Goal: Information Seeking & Learning: Learn about a topic

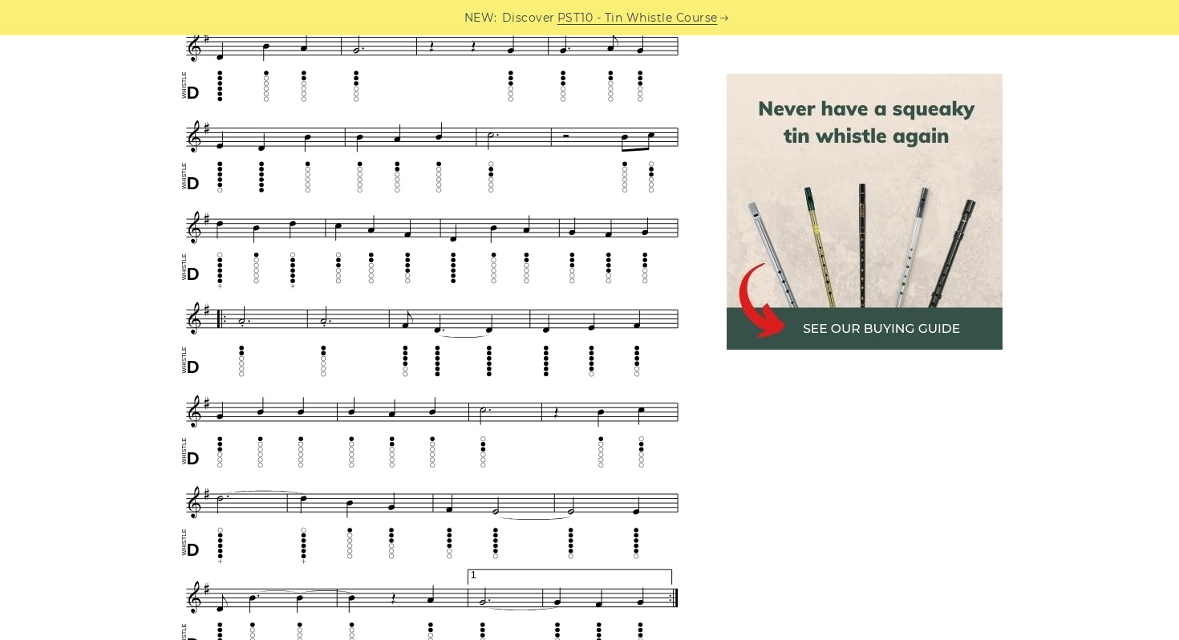
scroll to position [731, 0]
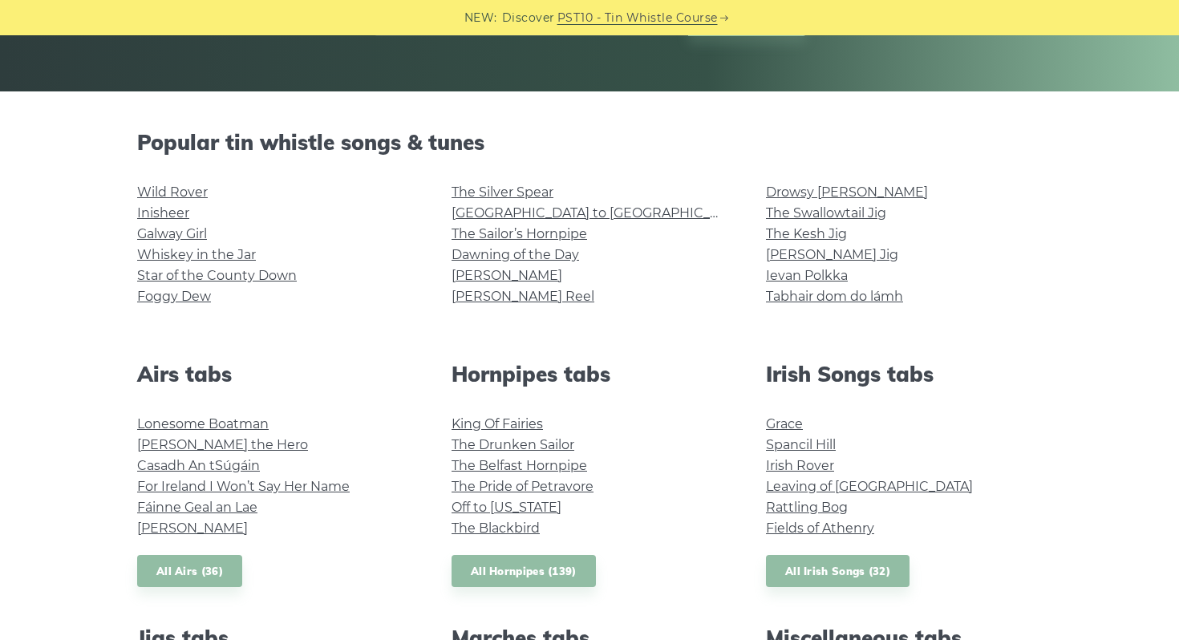
scroll to position [330, 0]
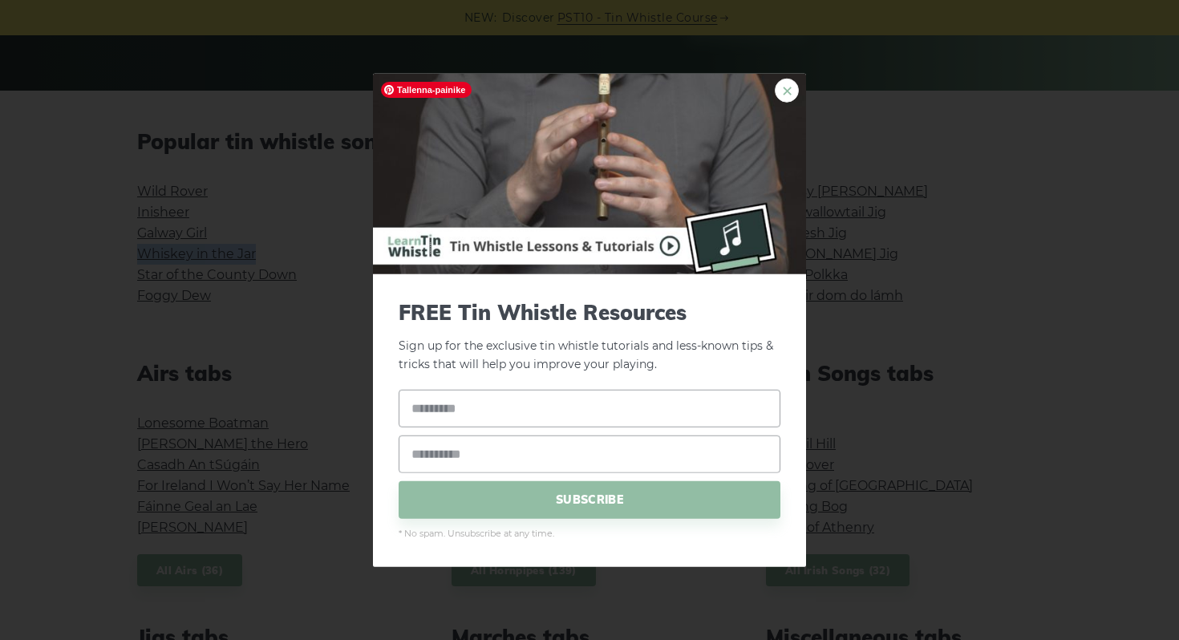
click at [786, 95] on link "×" at bounding box center [787, 91] width 24 height 24
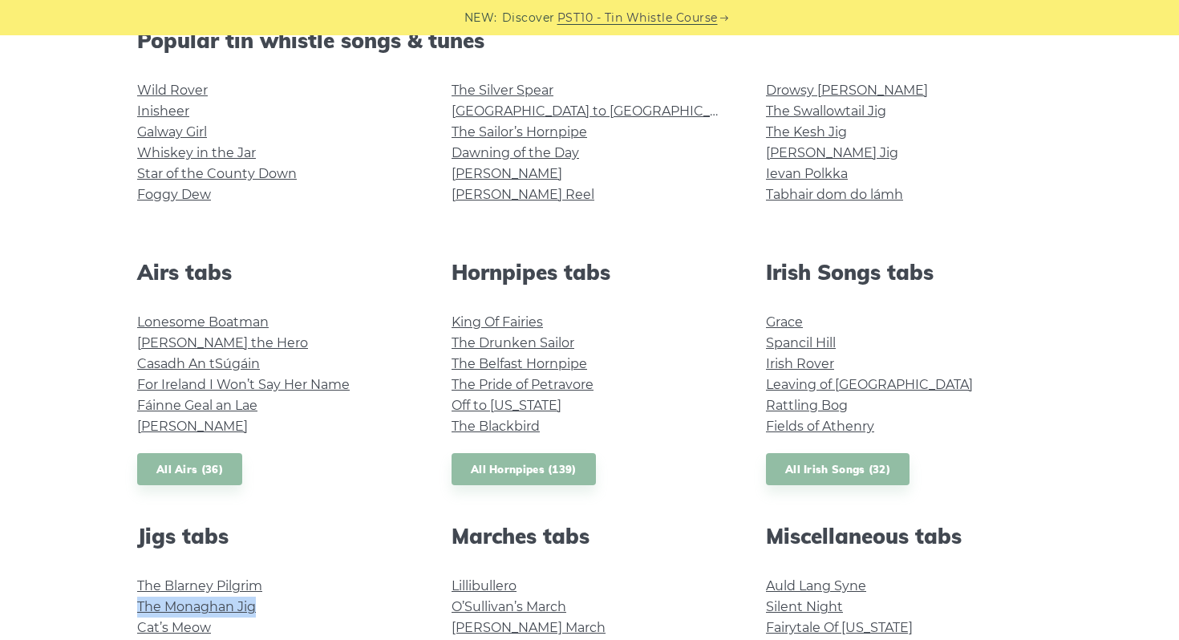
scroll to position [430, 0]
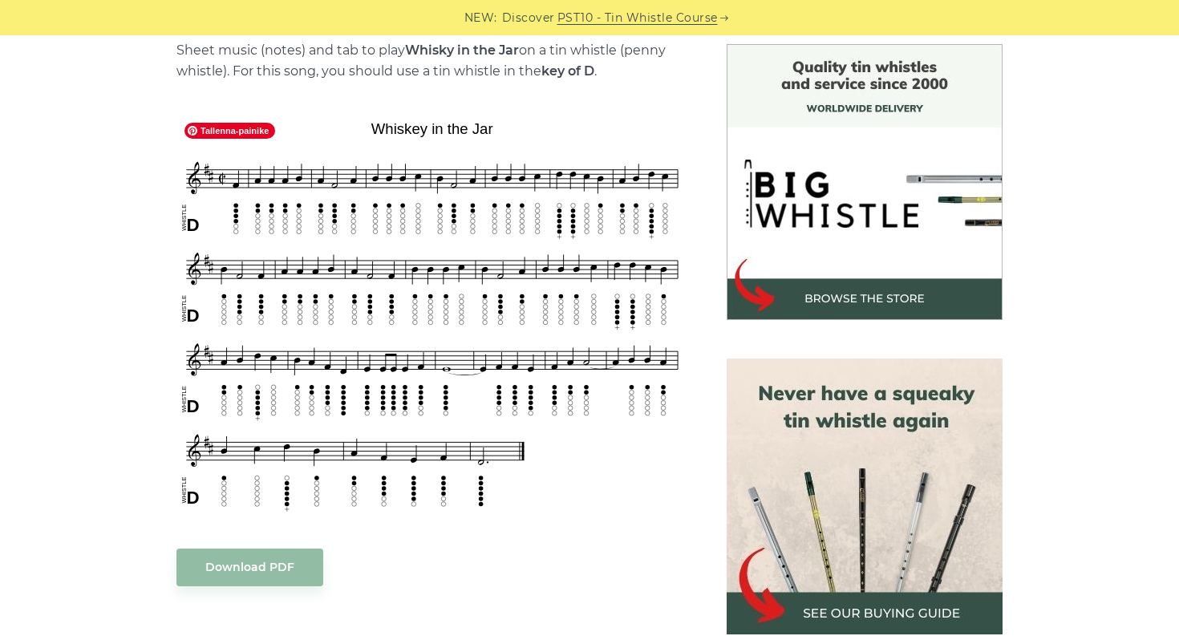
scroll to position [423, 0]
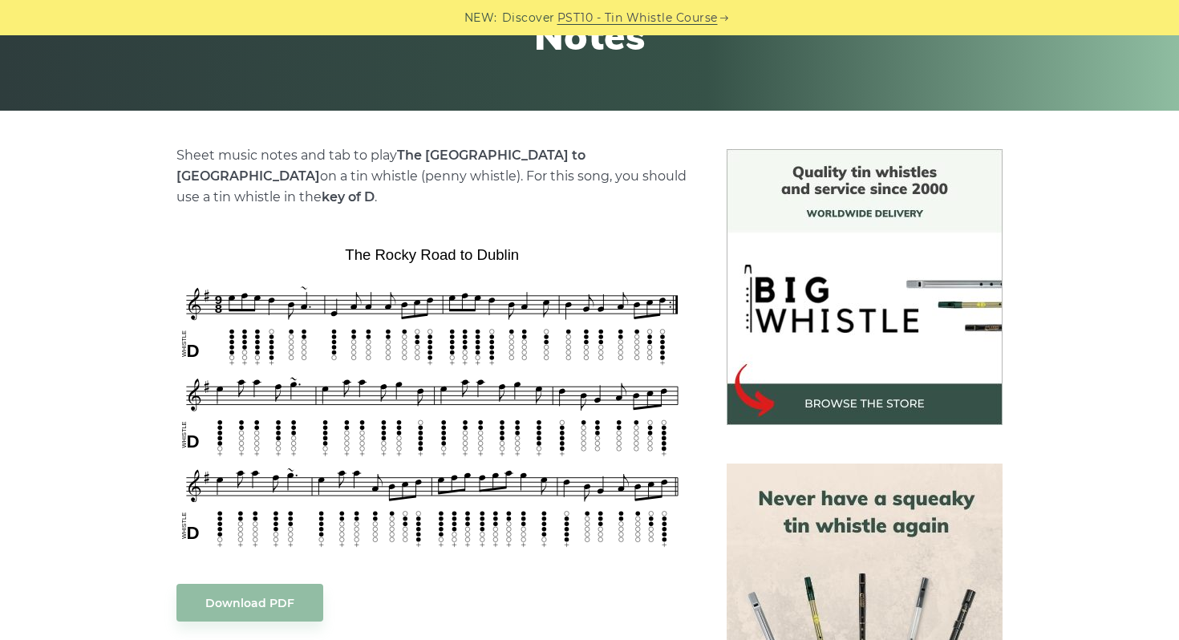
scroll to position [314, 0]
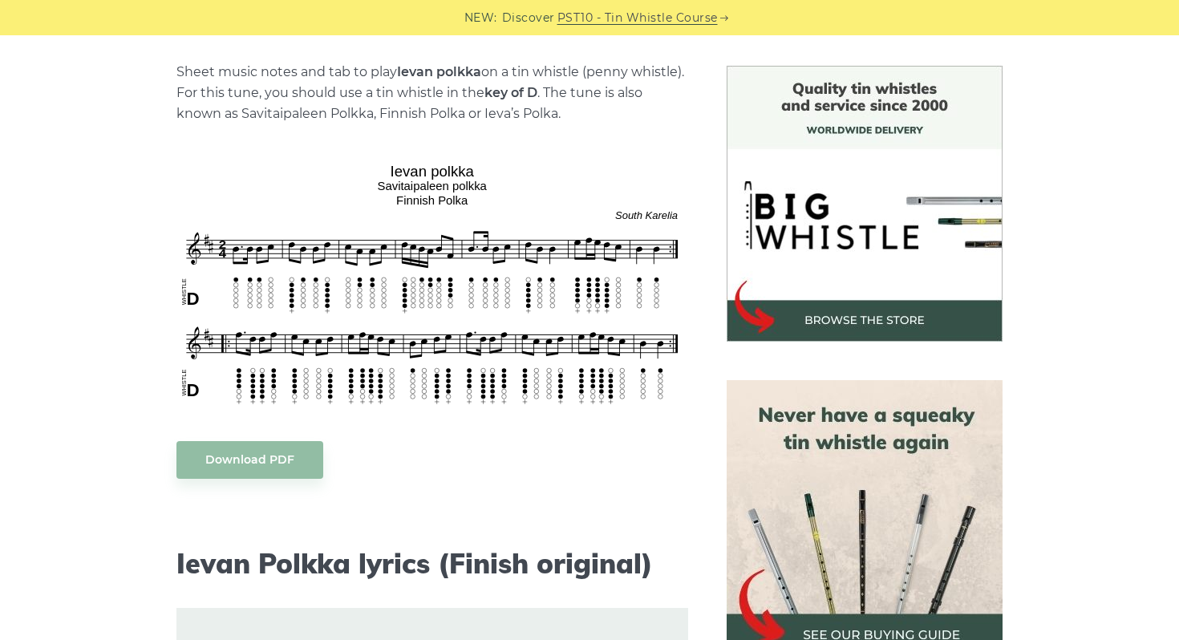
scroll to position [397, 0]
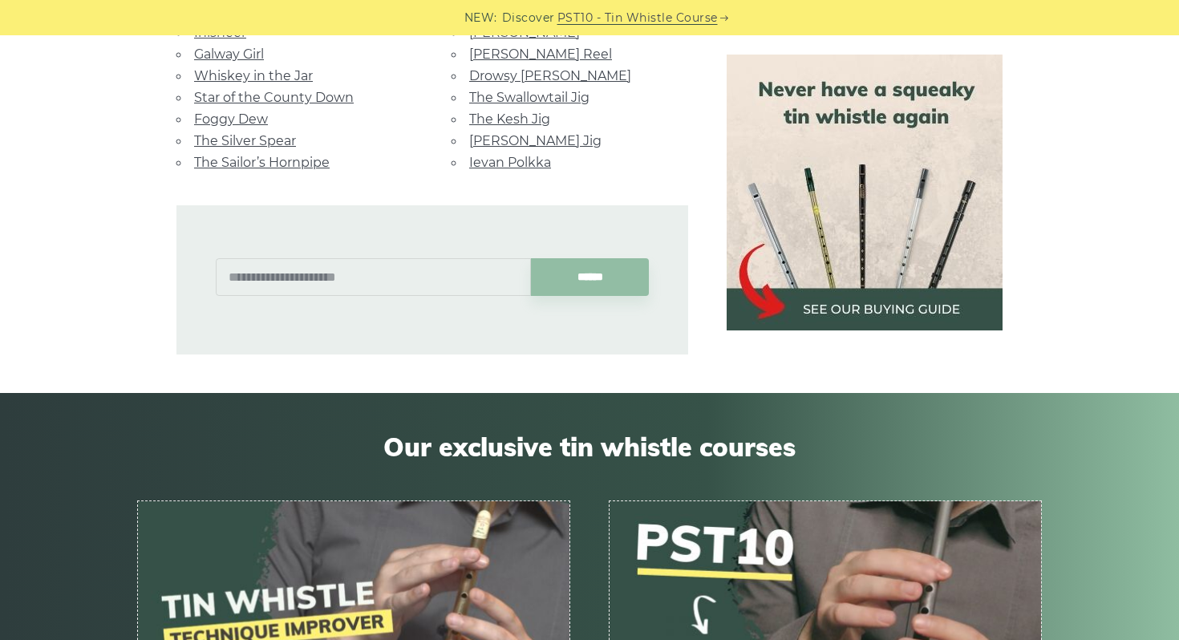
scroll to position [1095, 0]
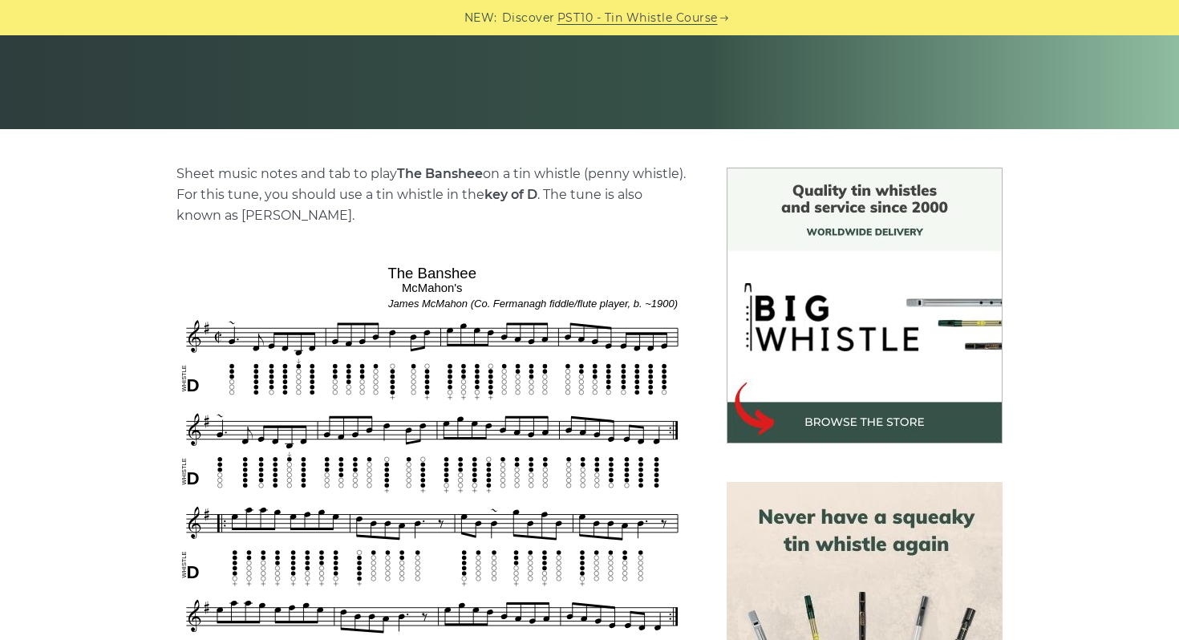
scroll to position [298, 0]
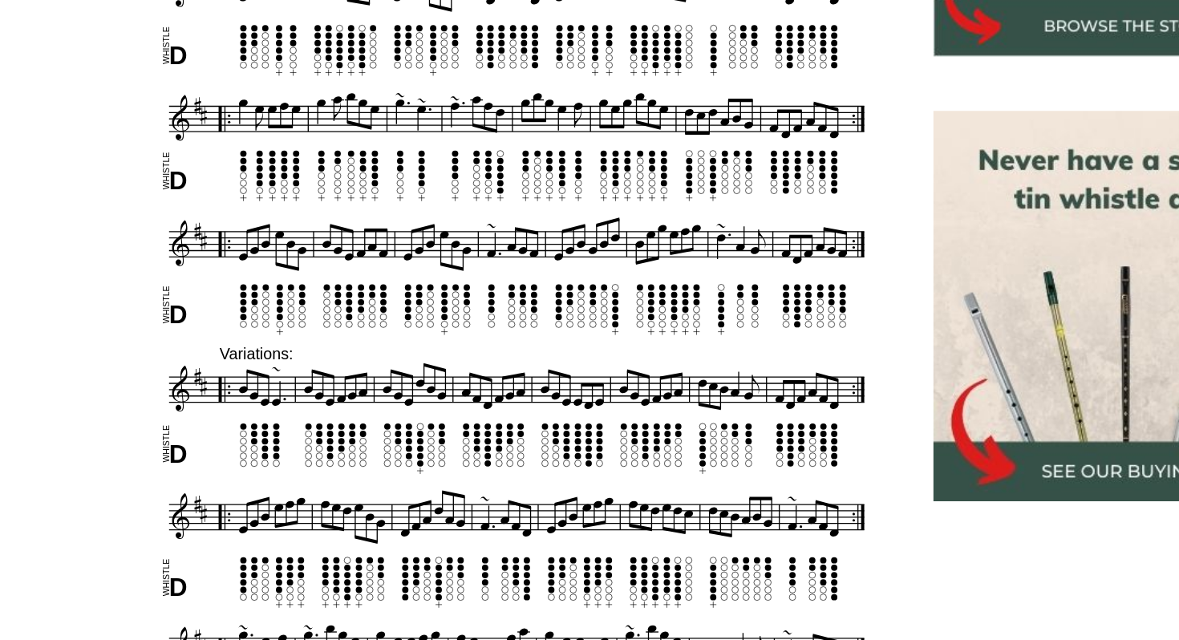
scroll to position [508, 0]
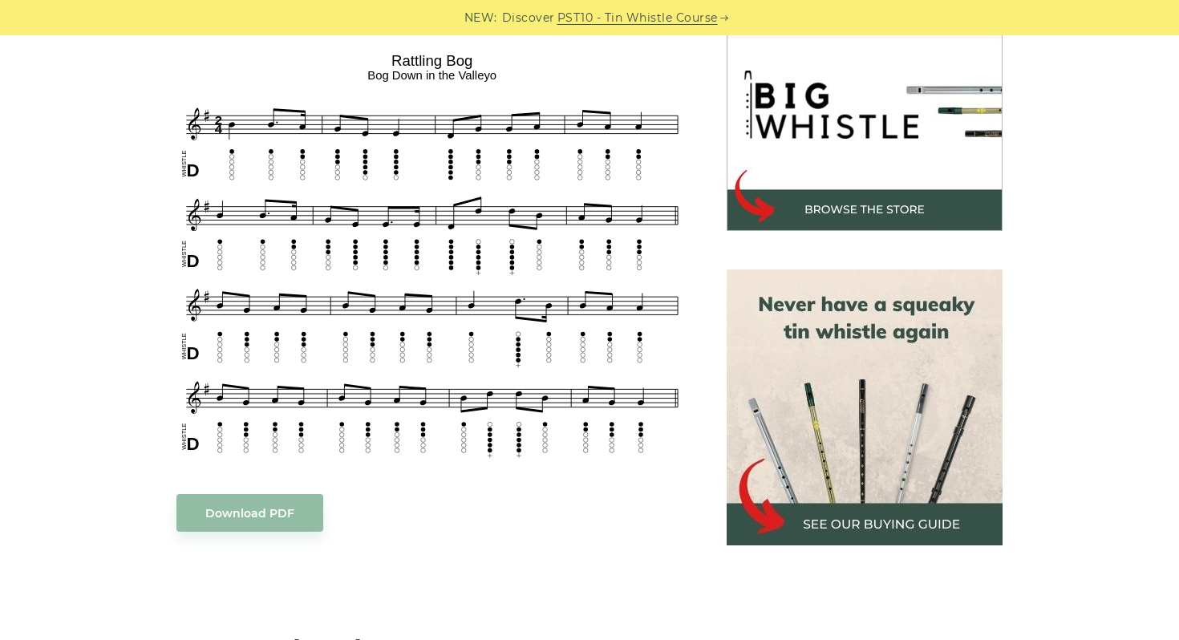
scroll to position [503, 0]
